Goal: Share content

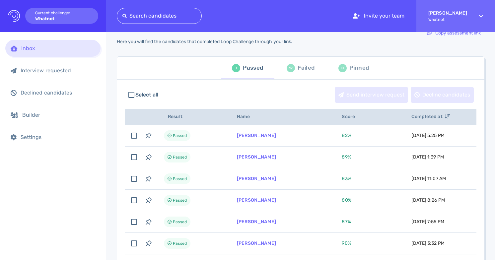
scroll to position [2, 0]
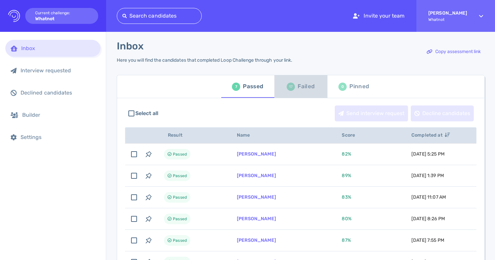
click at [294, 90] on div "17 Failed" at bounding box center [301, 86] width 28 height 19
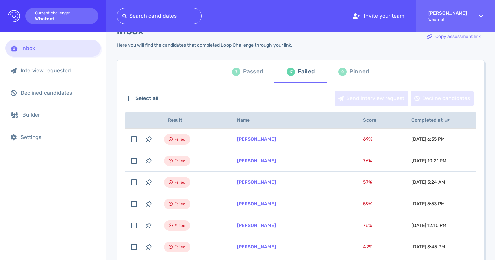
scroll to position [17, 0]
click at [259, 72] on div "Passed" at bounding box center [253, 72] width 20 height 10
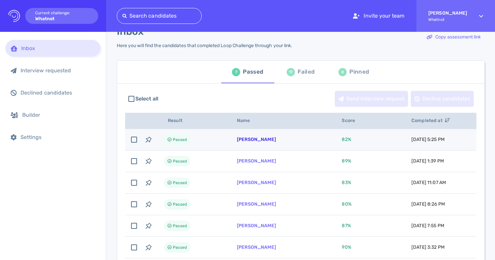
click at [256, 138] on link "[PERSON_NAME]" at bounding box center [256, 140] width 39 height 6
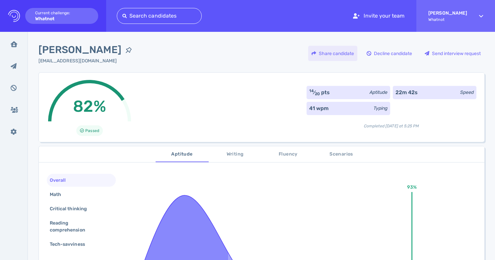
click at [346, 53] on div "Share candidate" at bounding box center [332, 53] width 49 height 15
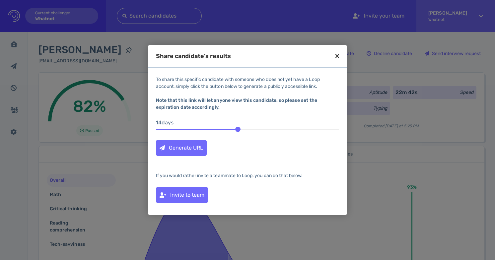
drag, startPoint x: 195, startPoint y: 129, endPoint x: 236, endPoint y: 131, distance: 41.5
click at [236, 131] on div at bounding box center [237, 129] width 5 height 5
click at [197, 145] on div "Generate URL" at bounding box center [181, 147] width 50 height 15
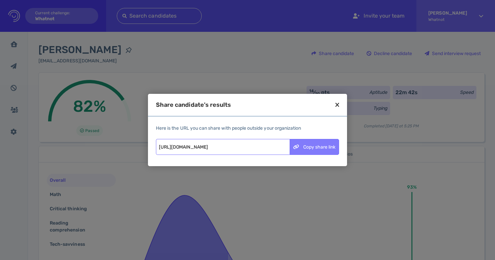
click at [300, 150] on div "Copy share link" at bounding box center [314, 146] width 49 height 15
